Goal: Information Seeking & Learning: Learn about a topic

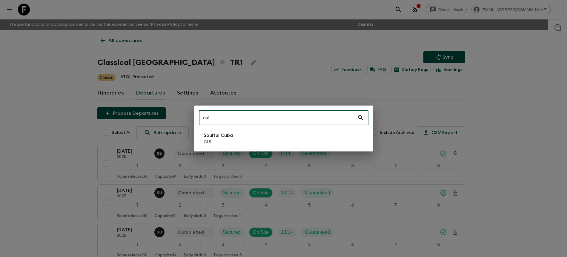
type input "cu1"
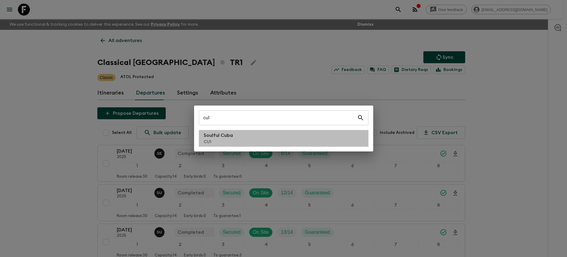
click at [252, 139] on li "Soulful Cuba CU1" at bounding box center [284, 138] width 170 height 17
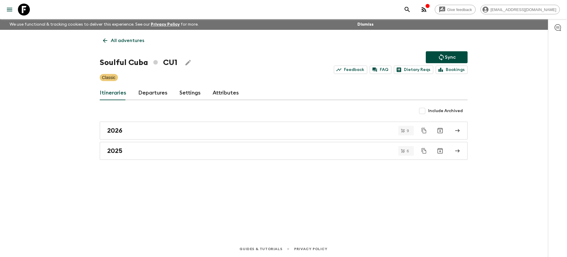
click at [153, 97] on link "Departures" at bounding box center [152, 93] width 29 height 14
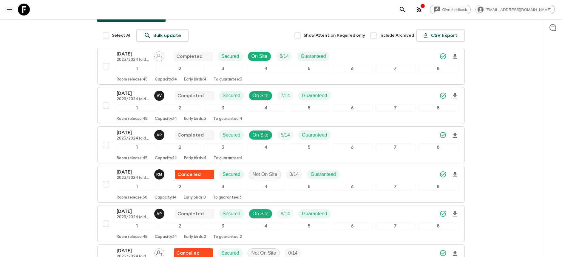
scroll to position [96, 0]
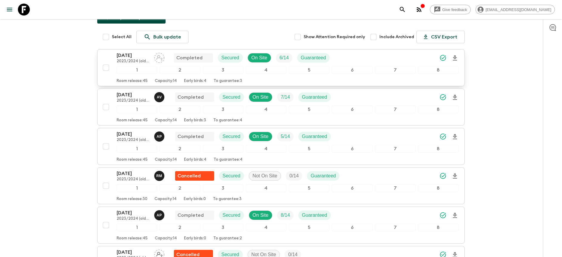
click at [107, 67] on input "checkbox" at bounding box center [106, 68] width 12 height 12
checkbox input "true"
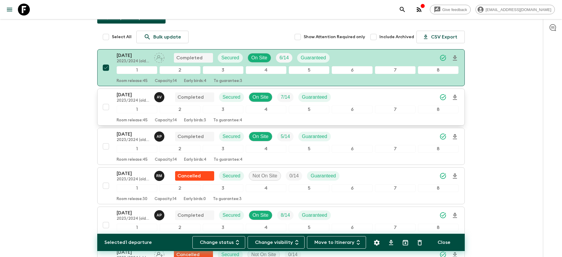
click at [107, 108] on input "checkbox" at bounding box center [106, 107] width 12 height 12
checkbox input "true"
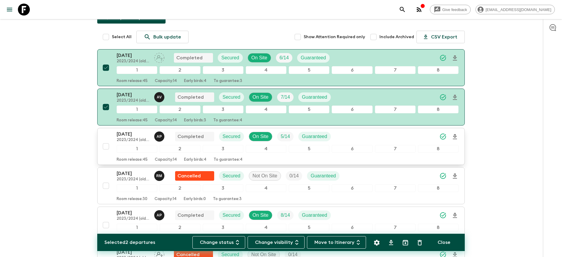
click at [106, 147] on input "checkbox" at bounding box center [106, 147] width 12 height 12
checkbox input "true"
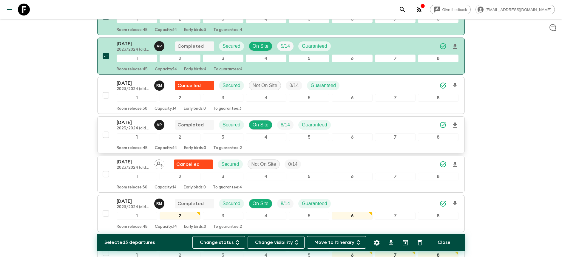
scroll to position [198, 0]
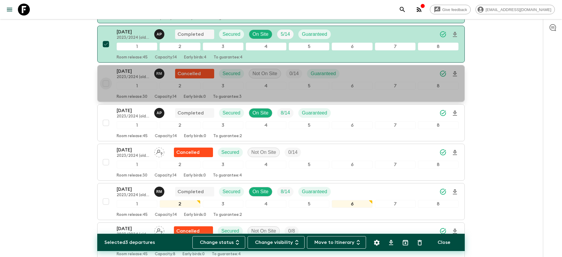
click at [105, 82] on input "checkbox" at bounding box center [106, 84] width 12 height 12
checkbox input "true"
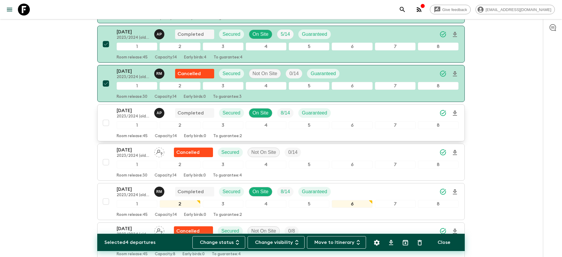
click at [106, 122] on input "checkbox" at bounding box center [106, 123] width 12 height 12
checkbox input "true"
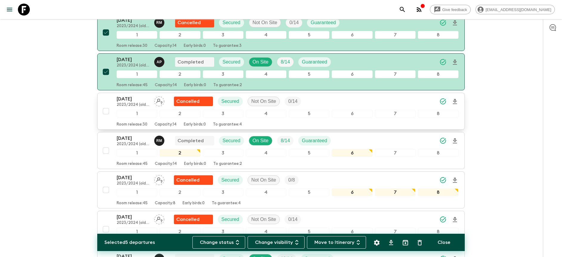
scroll to position [250, 0]
click at [105, 111] on input "checkbox" at bounding box center [106, 111] width 12 height 12
checkbox input "true"
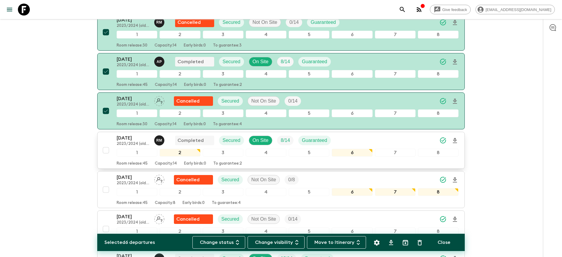
click at [105, 149] on input "checkbox" at bounding box center [106, 150] width 12 height 12
checkbox input "true"
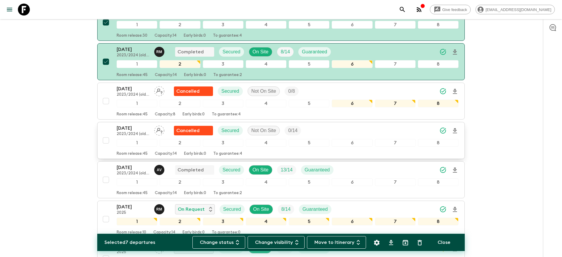
scroll to position [347, 0]
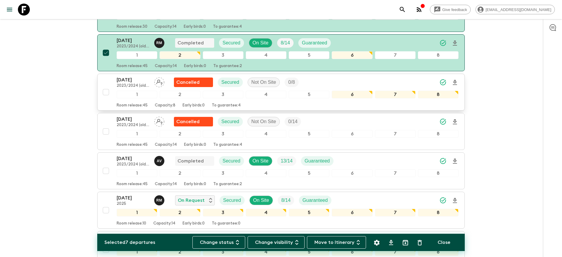
click at [107, 91] on input "checkbox" at bounding box center [106, 92] width 12 height 12
checkbox input "true"
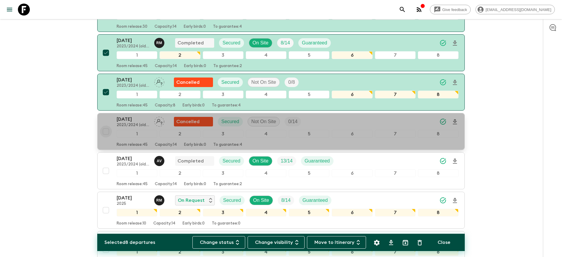
click at [107, 131] on input "checkbox" at bounding box center [106, 132] width 12 height 12
checkbox input "true"
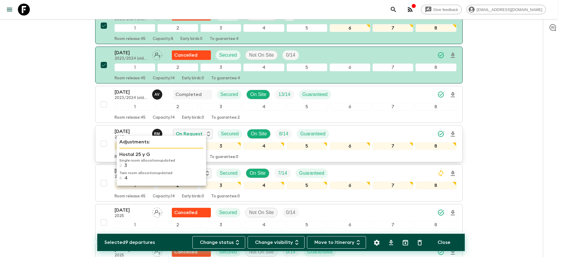
scroll to position [428, 0]
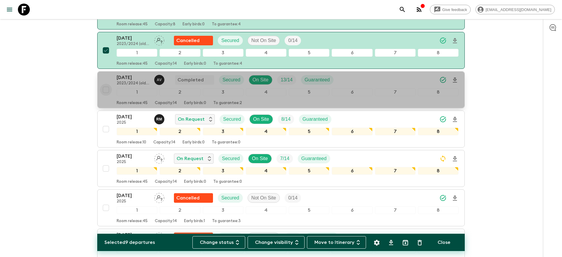
click at [107, 90] on input "checkbox" at bounding box center [106, 90] width 12 height 12
checkbox input "true"
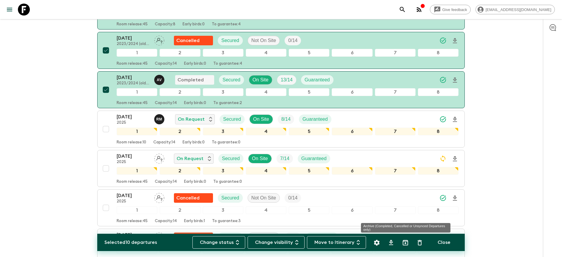
click at [405, 244] on icon "Archive (Completed, Cancelled or Unsynced Departures only)" at bounding box center [405, 242] width 7 height 7
checkbox input "false"
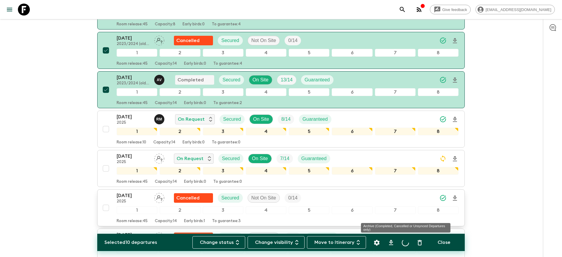
checkbox input "false"
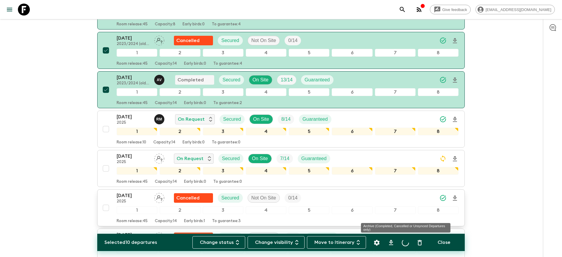
checkbox input "false"
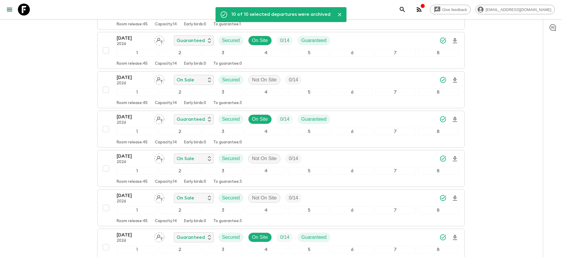
scroll to position [34, 0]
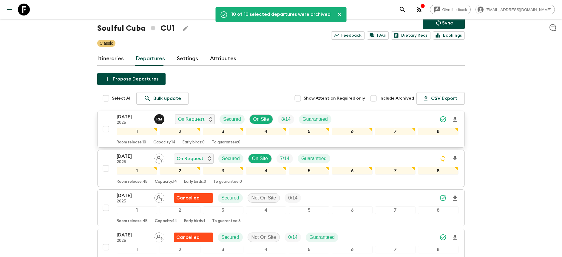
click at [382, 117] on div "[DATE] 2025 R M On Request Secured On Site 8 / 14 Guaranteed" at bounding box center [288, 119] width 342 height 12
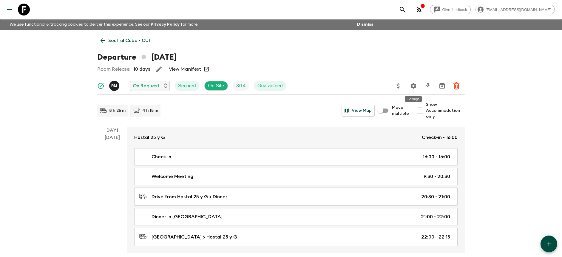
click at [416, 86] on icon "Settings" at bounding box center [413, 85] width 7 height 7
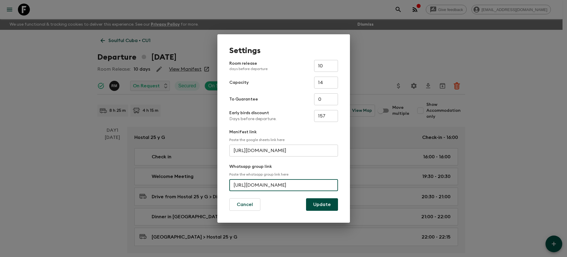
scroll to position [0, 22]
drag, startPoint x: 232, startPoint y: 186, endPoint x: 361, endPoint y: 186, distance: 128.9
click at [361, 186] on div "Settings Room release days before departure 10 ​ Capacity 14 ​ To Guarantee 0 ​…" at bounding box center [283, 128] width 567 height 257
click at [414, 62] on div "Settings Room release days before departure 10 ​ Capacity 14 ​ To Guarantee 0 ​…" at bounding box center [283, 128] width 567 height 257
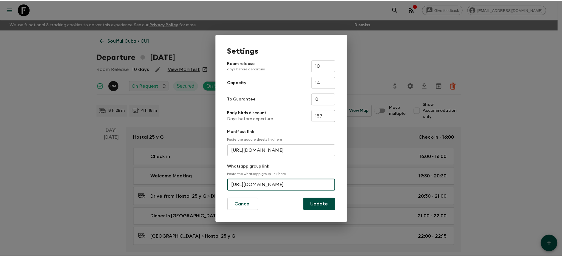
scroll to position [0, 0]
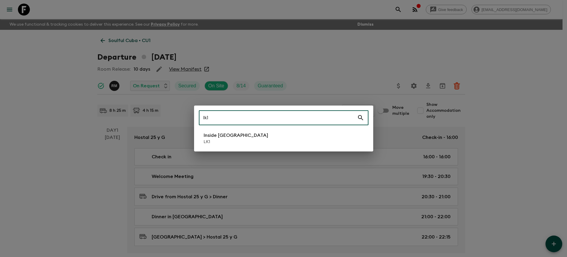
type input "lk1"
click at [265, 136] on li "Inside [GEOGRAPHIC_DATA] LK1" at bounding box center [284, 138] width 170 height 17
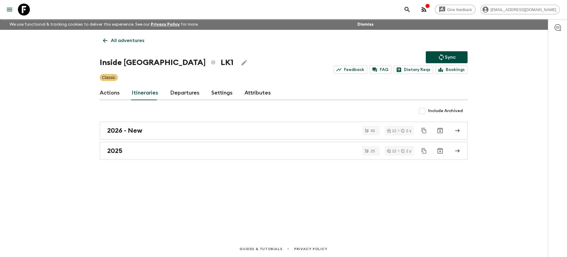
click at [171, 99] on link "Departures" at bounding box center [184, 93] width 29 height 14
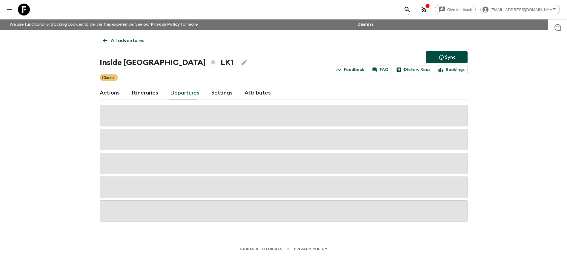
click at [512, 126] on div "Give feedback [PERSON_NAME][EMAIL_ADDRESS][DOMAIN_NAME] We use functional & tra…" at bounding box center [283, 128] width 567 height 257
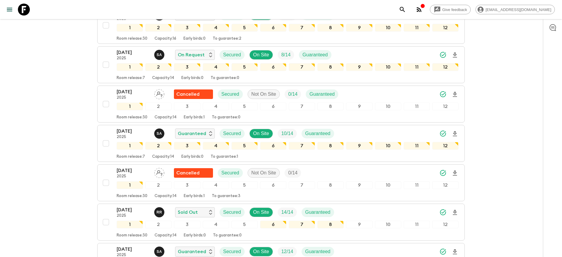
scroll to position [538, 0]
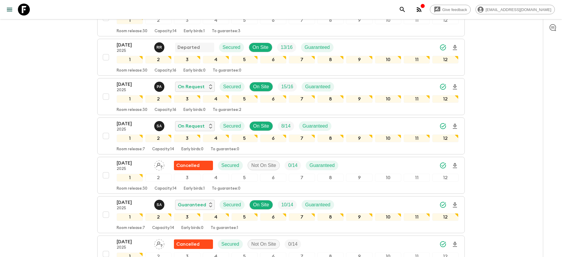
scroll to position [446, 0]
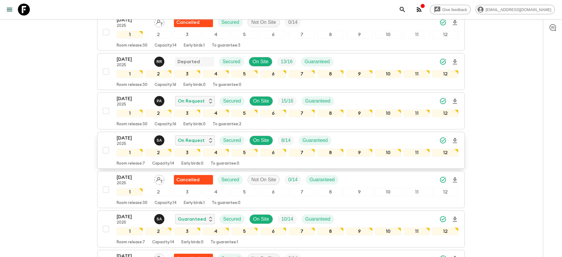
click at [413, 141] on div "[DATE] 2025 S A On Request Secured On Site 8 / 14 Guaranteed" at bounding box center [288, 141] width 342 height 12
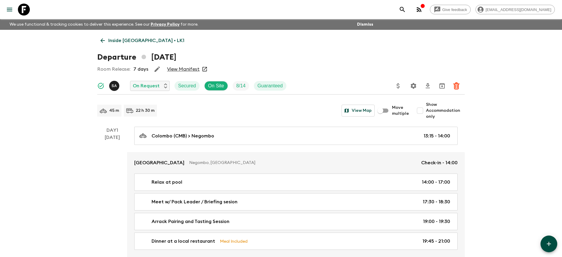
click at [156, 69] on icon "button" at bounding box center [157, 69] width 5 height 5
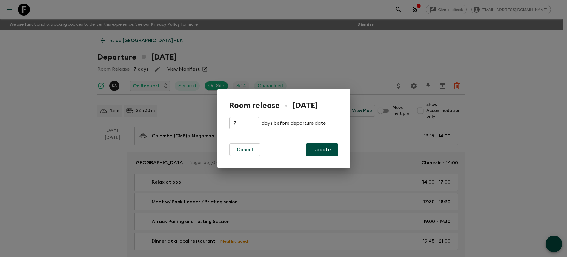
click at [241, 120] on input "7" at bounding box center [244, 123] width 30 height 12
type input "8"
click at [329, 149] on button "Update" at bounding box center [322, 150] width 32 height 13
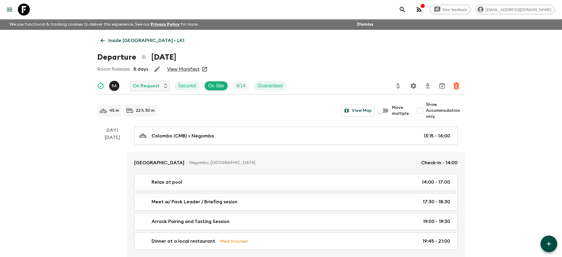
click at [137, 42] on p "Inside [GEOGRAPHIC_DATA] • LK1" at bounding box center [146, 40] width 76 height 7
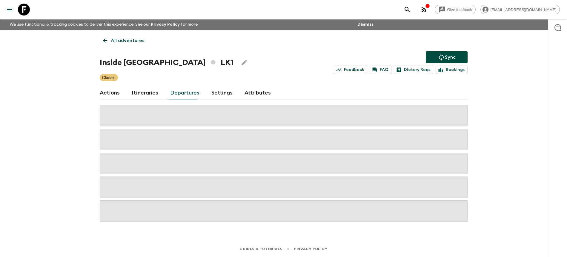
click at [487, 74] on div "Give feedback [PERSON_NAME][EMAIL_ADDRESS][DOMAIN_NAME] We use functional & tra…" at bounding box center [283, 128] width 567 height 257
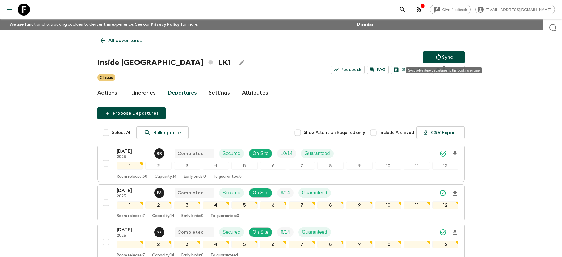
click at [438, 56] on icon "Sync adventure departures to the booking engine" at bounding box center [438, 57] width 7 height 7
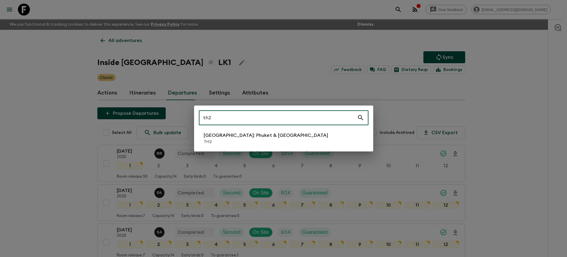
type input "th2"
click at [255, 138] on p "[GEOGRAPHIC_DATA]: Phuket & [GEOGRAPHIC_DATA]" at bounding box center [266, 135] width 124 height 7
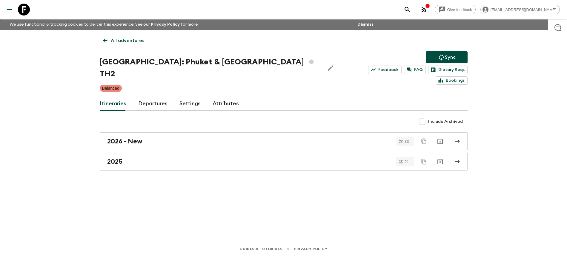
click at [161, 97] on link "Departures" at bounding box center [152, 104] width 29 height 14
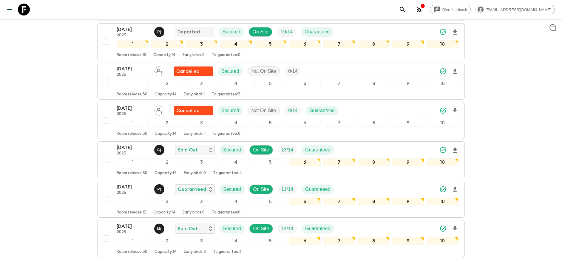
scroll to position [315, 0]
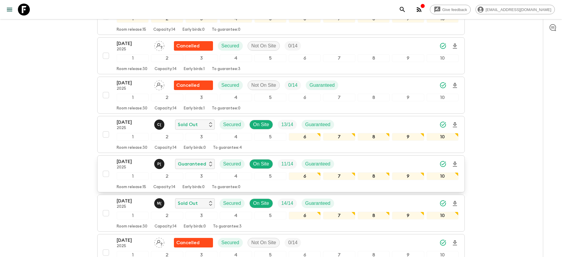
click at [389, 158] on div "[DATE] 2025 P ( Guaranteed Secured On Site 11 / 14 Guaranteed" at bounding box center [288, 164] width 342 height 12
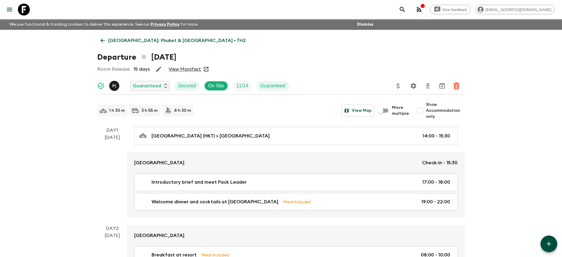
click at [406, 7] on icon "search adventures" at bounding box center [402, 9] width 7 height 7
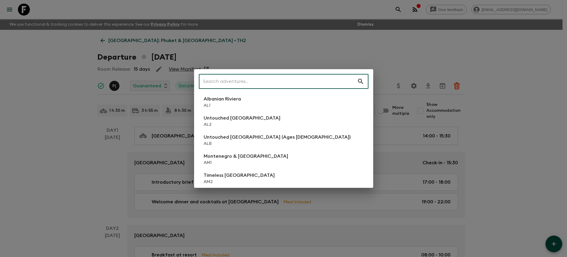
click at [431, 40] on div "​ Albanian Riviera [GEOGRAPHIC_DATA] Untouched [GEOGRAPHIC_DATA] [GEOGRAPHIC_DA…" at bounding box center [283, 128] width 567 height 257
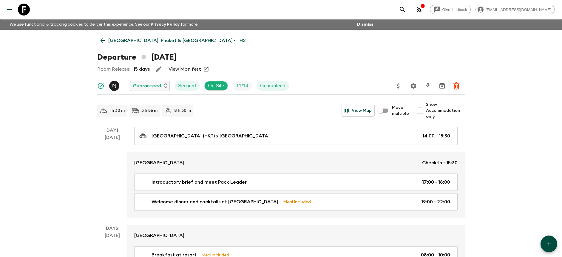
click at [440, 10] on div "Give feedback [PERSON_NAME][EMAIL_ADDRESS][DOMAIN_NAME]" at bounding box center [476, 10] width 158 height 12
click at [423, 8] on icon "button" at bounding box center [419, 9] width 7 height 7
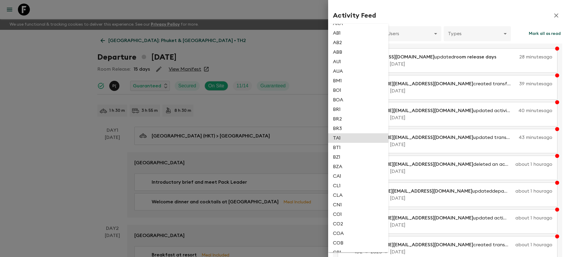
scroll to position [1249, 0]
click at [344, 150] on li "TH2" at bounding box center [358, 148] width 60 height 10
type input "55f8b119-4f19-4e1b-95ad-7d4f8eb068a8"
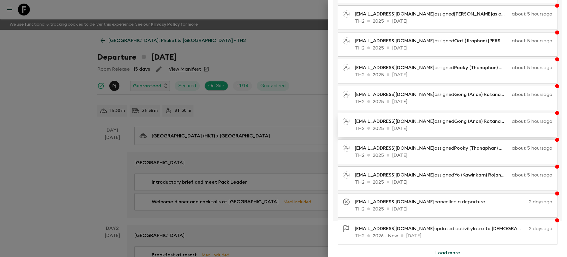
scroll to position [72, 0]
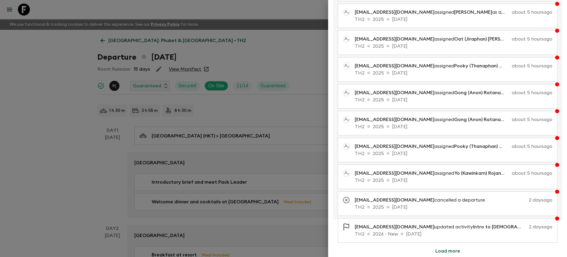
click at [453, 250] on button "Load more" at bounding box center [447, 251] width 39 height 12
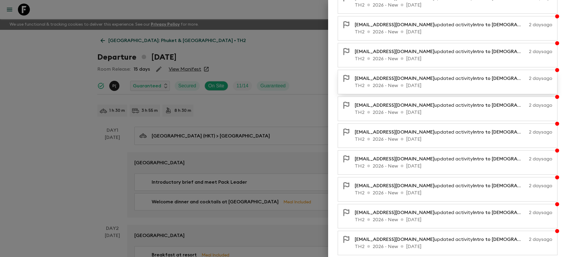
scroll to position [340, 0]
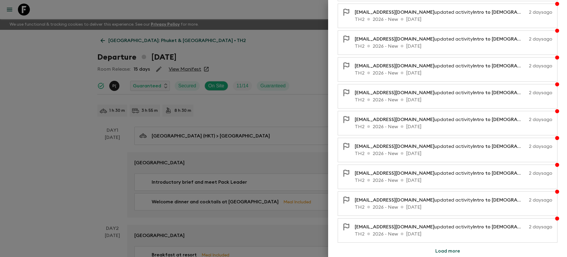
click at [443, 251] on button "Load more" at bounding box center [447, 251] width 39 height 12
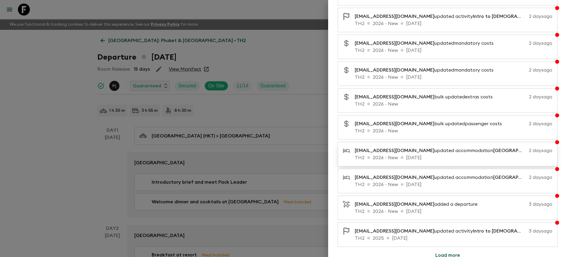
scroll to position [609, 0]
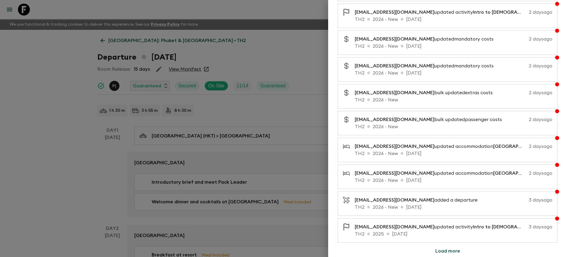
click at [444, 252] on button "Load more" at bounding box center [447, 251] width 39 height 12
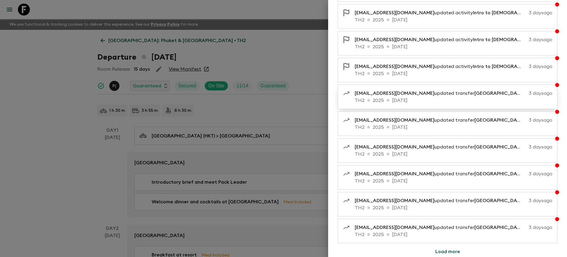
scroll to position [877, 0]
click at [451, 250] on button "Load more" at bounding box center [447, 251] width 39 height 12
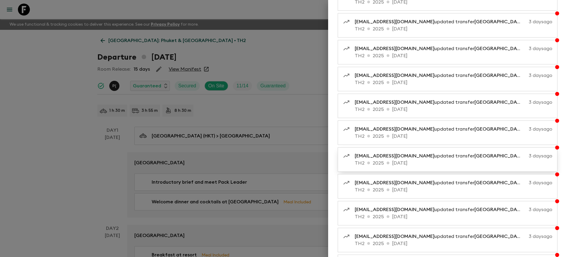
scroll to position [1146, 0]
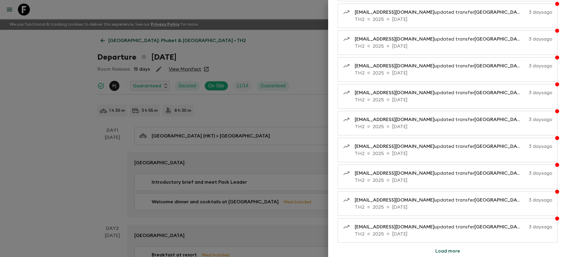
click at [448, 250] on button "Load more" at bounding box center [447, 251] width 39 height 12
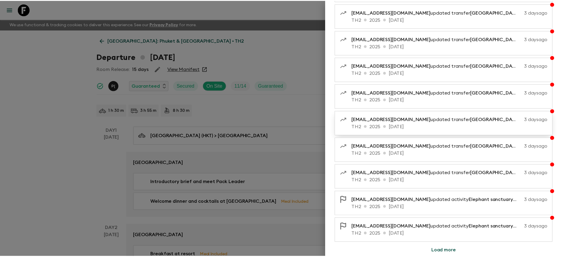
scroll to position [1092, 0]
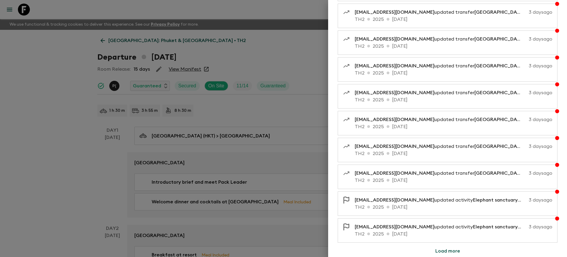
click at [313, 67] on div at bounding box center [283, 128] width 567 height 257
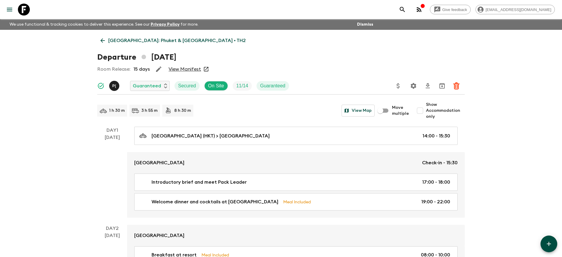
click at [440, 115] on span "Show Accommodation only" at bounding box center [445, 111] width 39 height 18
click at [426, 115] on input "Show Accommodation only" at bounding box center [420, 111] width 12 height 12
checkbox input "true"
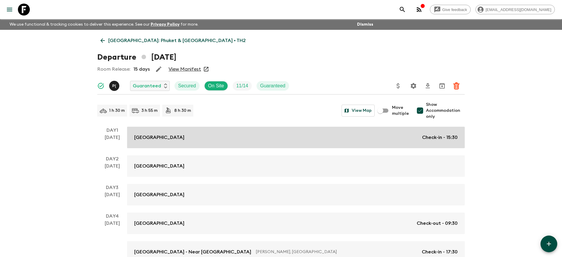
click at [422, 145] on link "[GEOGRAPHIC_DATA] Check-in - 15:30" at bounding box center [296, 137] width 338 height 21
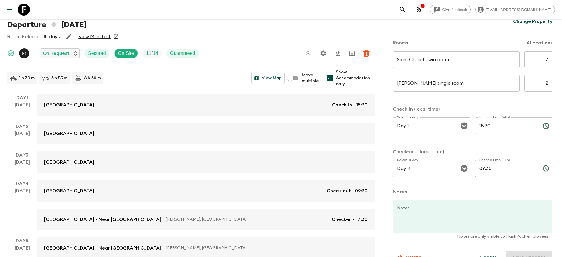
scroll to position [56, 0]
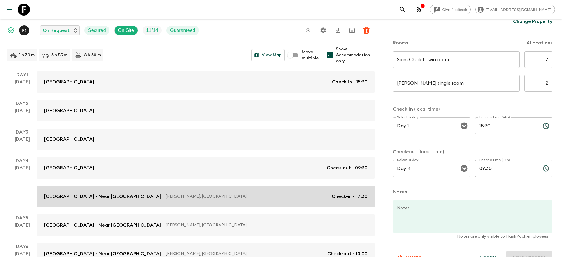
click at [248, 195] on p "[PERSON_NAME], [GEOGRAPHIC_DATA]" at bounding box center [246, 197] width 161 height 6
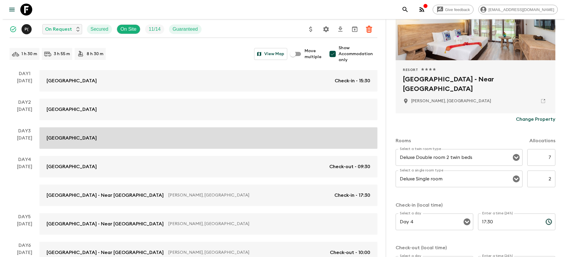
scroll to position [161, 0]
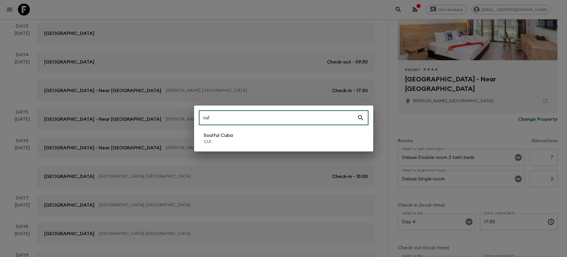
type input "cu1"
click at [245, 132] on li "Soulful Cuba CU1" at bounding box center [284, 138] width 170 height 17
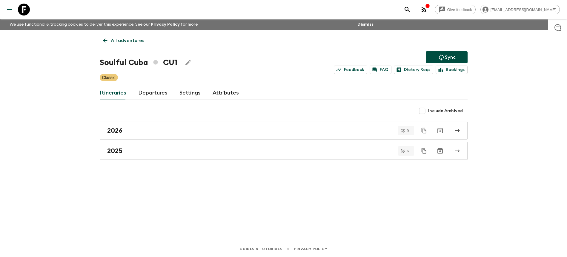
click at [154, 93] on link "Departures" at bounding box center [152, 93] width 29 height 14
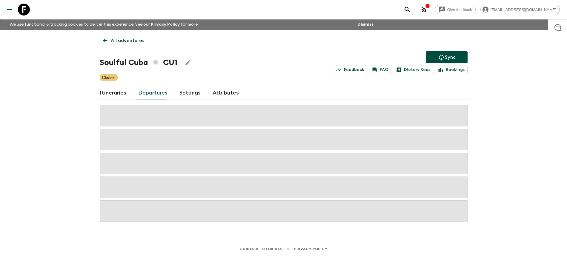
click at [513, 91] on div "Give feedback [PERSON_NAME][EMAIL_ADDRESS][DOMAIN_NAME] We use functional & tra…" at bounding box center [283, 128] width 567 height 257
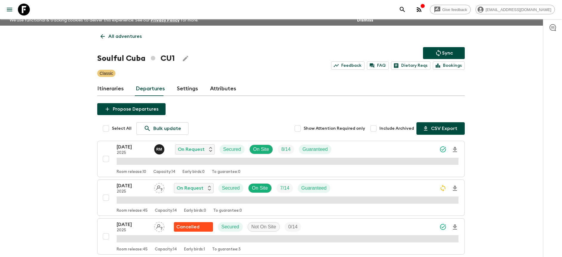
scroll to position [5, 0]
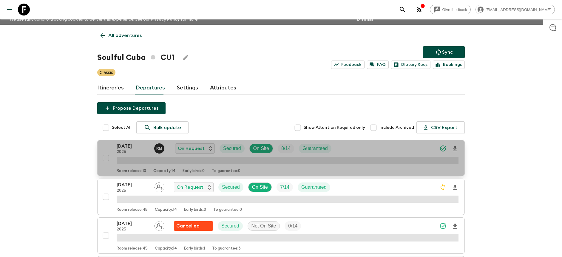
click at [374, 152] on div "[DATE] 2025 R M On Request Secured On Site 8 / 14 Guaranteed" at bounding box center [288, 149] width 342 height 12
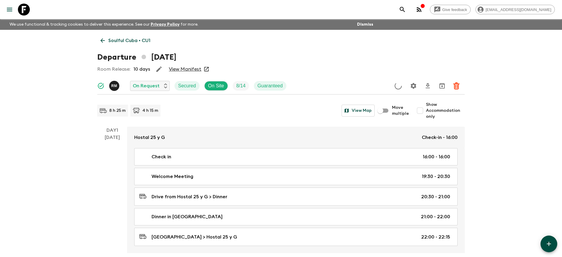
click at [432, 109] on span "Show Accommodation only" at bounding box center [445, 111] width 39 height 18
click at [426, 109] on input "Show Accommodation only" at bounding box center [420, 111] width 12 height 12
checkbox input "true"
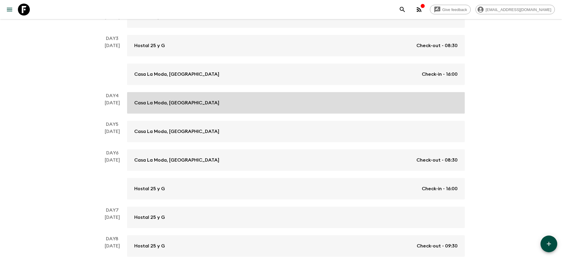
scroll to position [150, 0]
